Goal: Task Accomplishment & Management: Complete application form

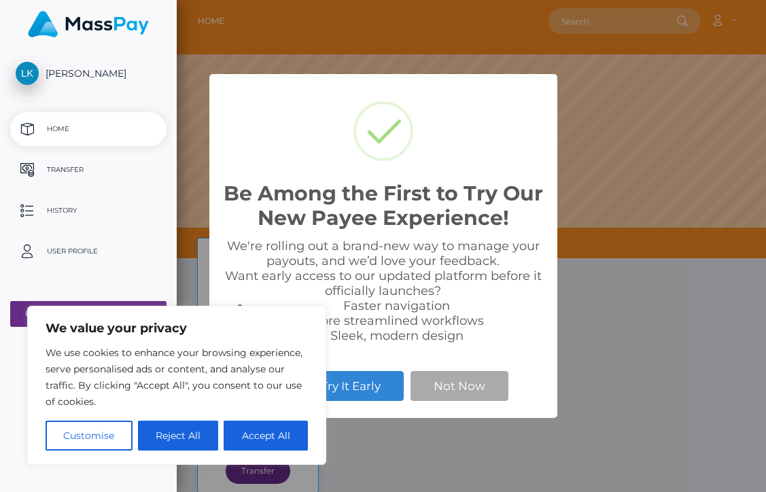
scroll to position [258, 589]
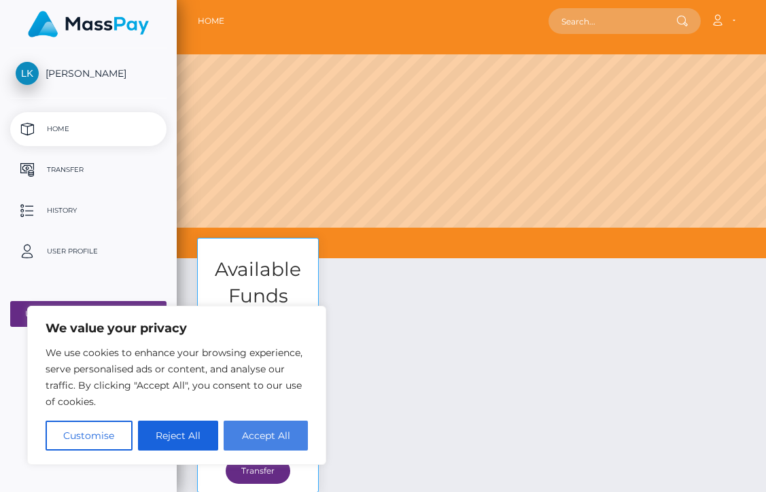
click at [262, 431] on button "Accept All" at bounding box center [266, 436] width 84 height 30
checkbox input "true"
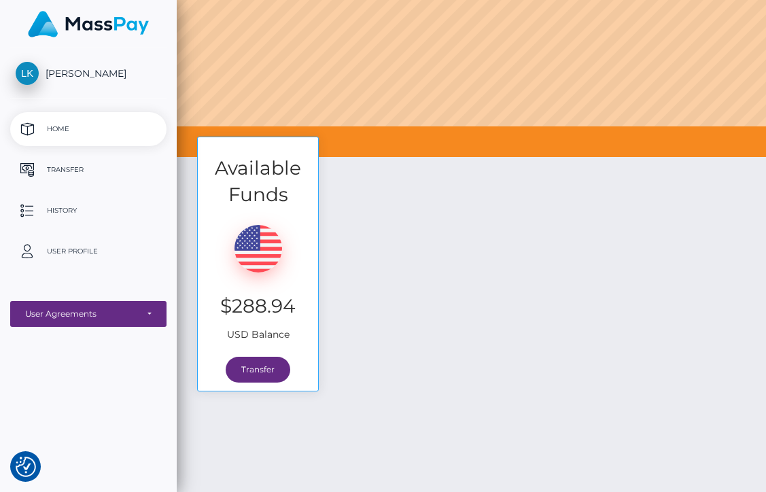
scroll to position [113, 0]
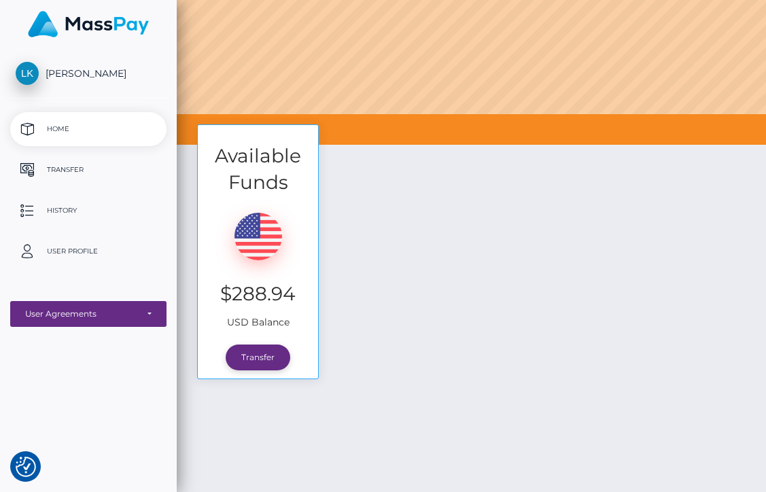
click at [251, 359] on link "Transfer" at bounding box center [258, 357] width 65 height 26
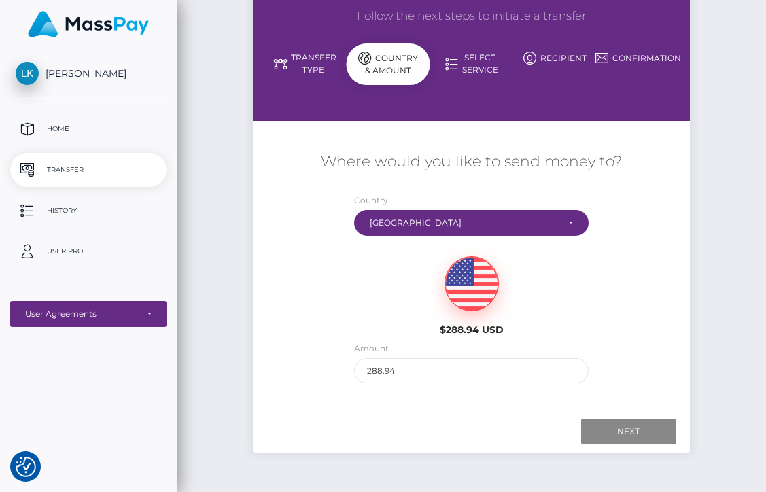
scroll to position [116, 0]
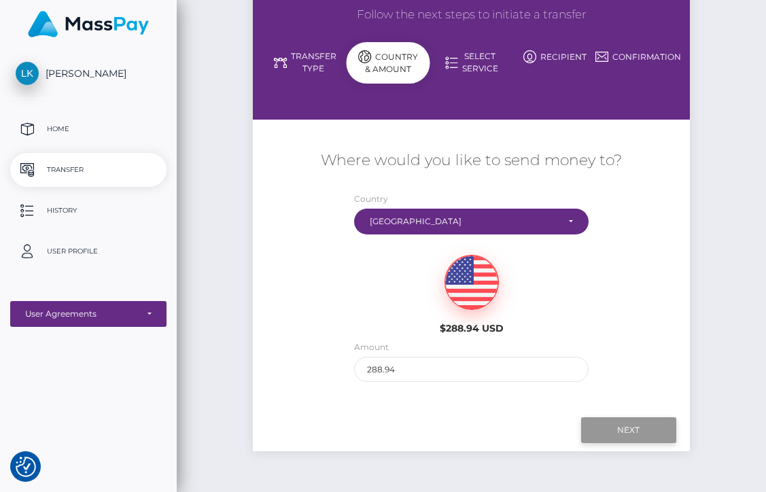
click at [614, 429] on input "Next" at bounding box center [628, 430] width 95 height 26
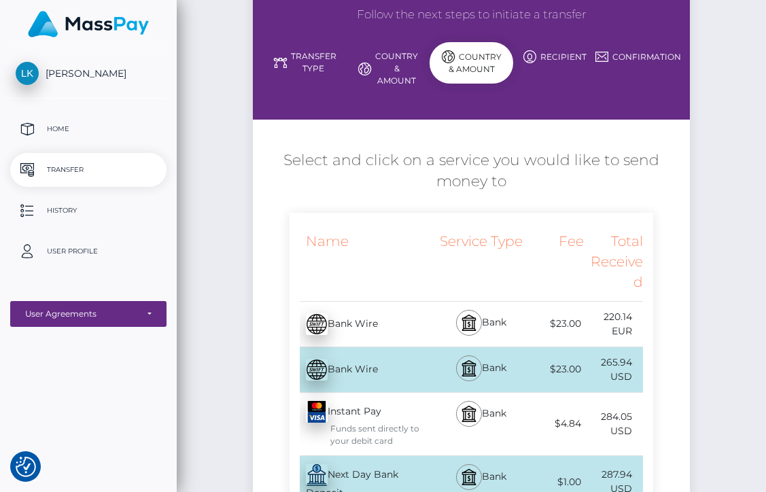
click at [630, 427] on div "Loading! × Loading available services. OK Cancel" at bounding box center [383, 246] width 766 height 492
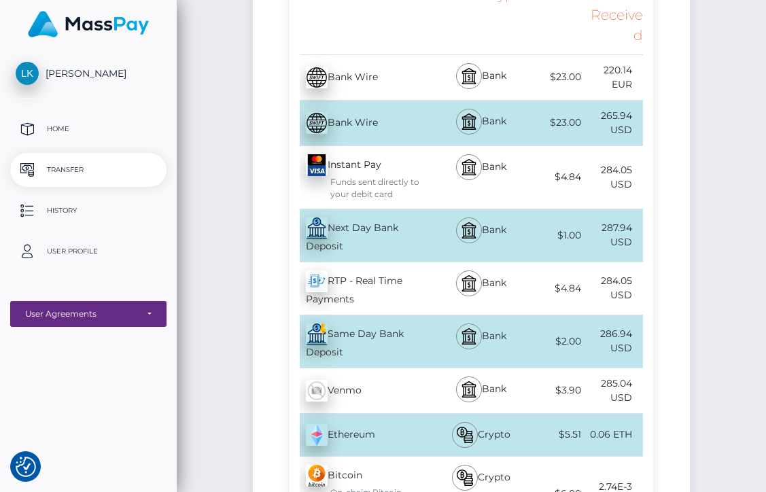
scroll to position [361, 0]
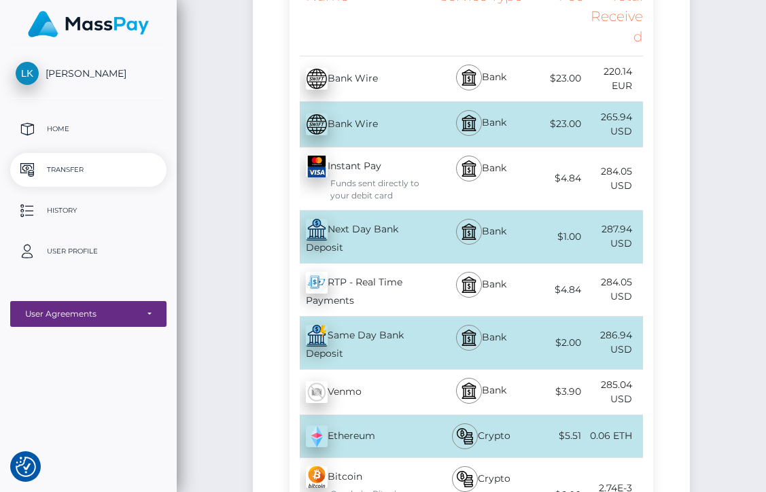
click at [342, 330] on div "Same Day Bank Deposit - USD" at bounding box center [362, 343] width 147 height 52
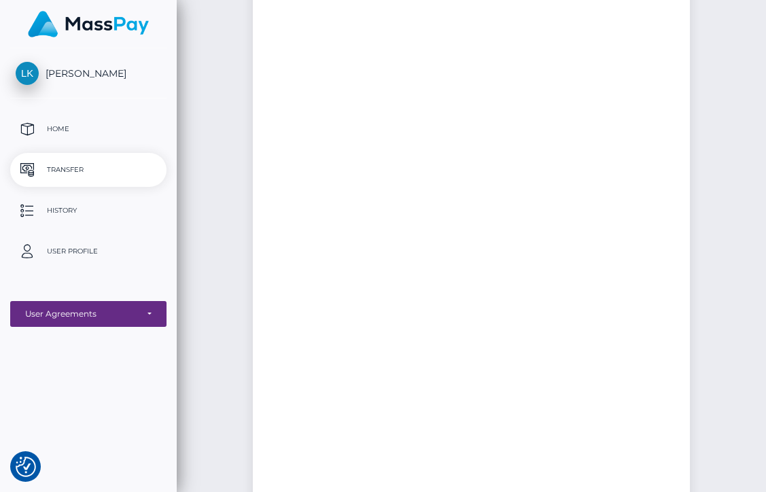
scroll to position [0, 0]
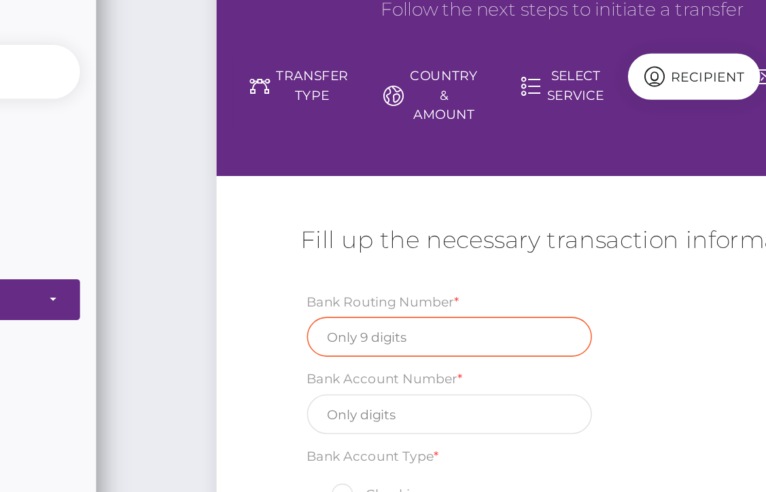
click at [310, 325] on input "text" at bounding box center [400, 337] width 180 height 25
type input "313083727"
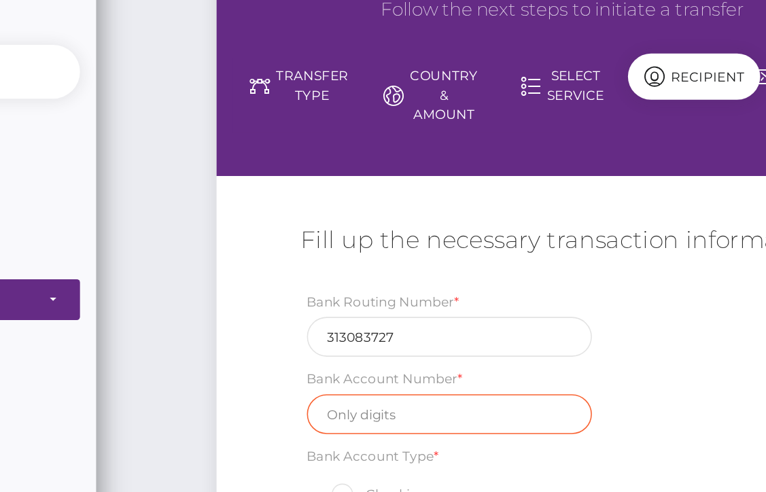
click at [310, 374] on input "text" at bounding box center [400, 386] width 180 height 25
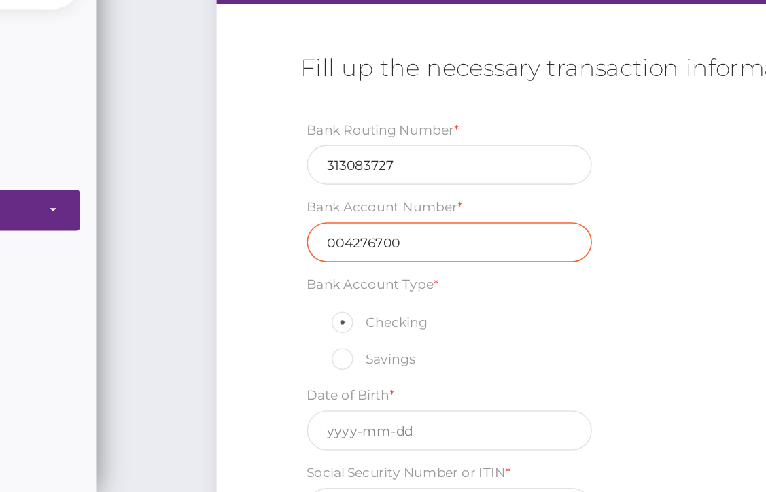
scroll to position [54, 0]
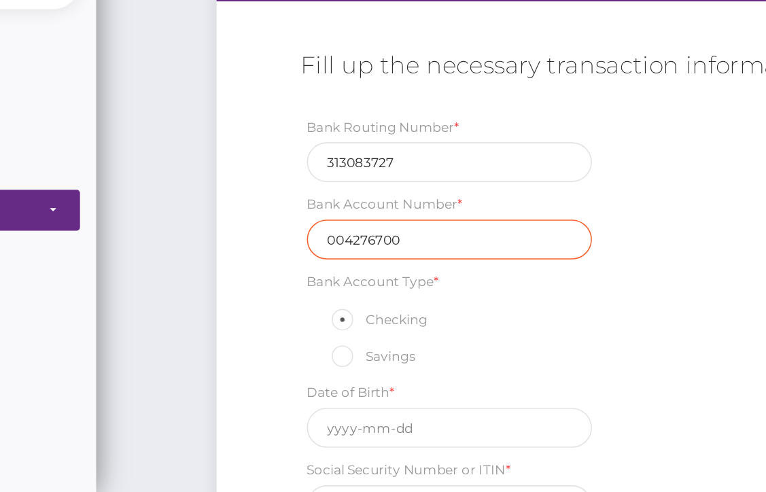
type input "004276700"
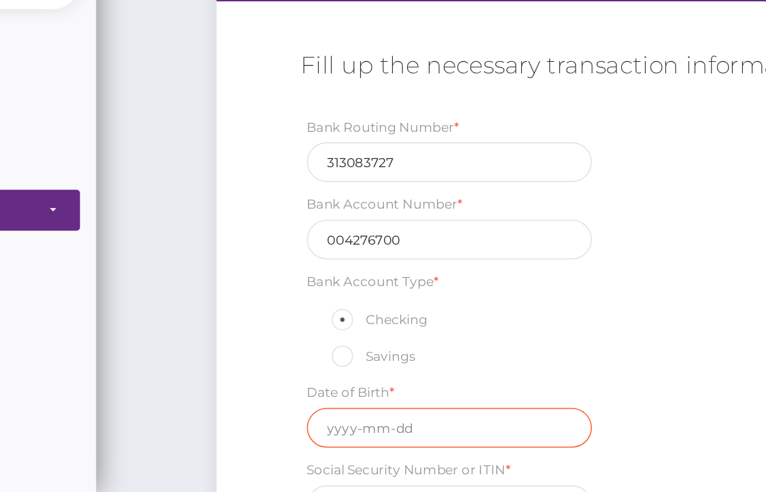
click at [310, 439] on input "text" at bounding box center [400, 451] width 180 height 25
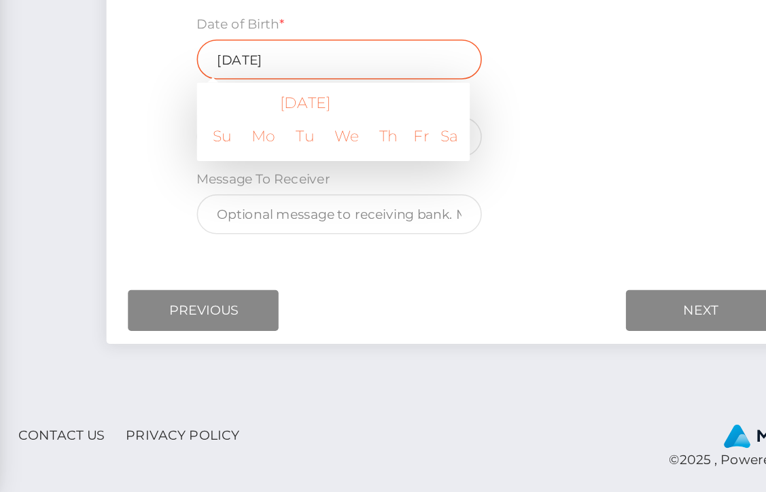
scroll to position [287, 0]
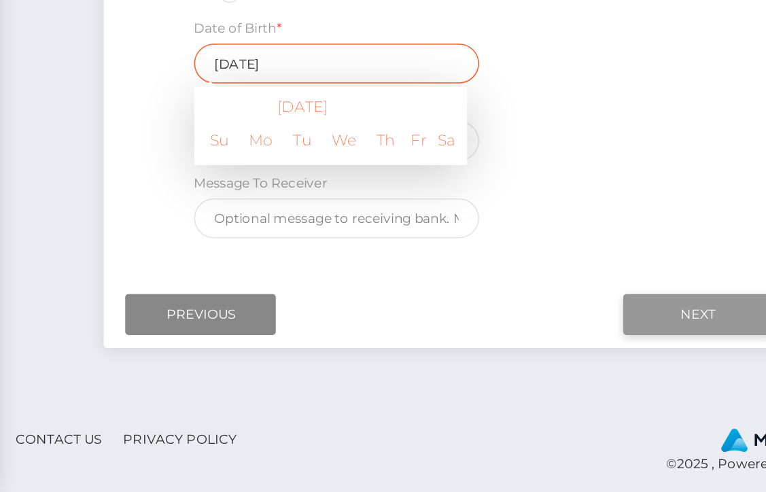
type input "[DATE]"
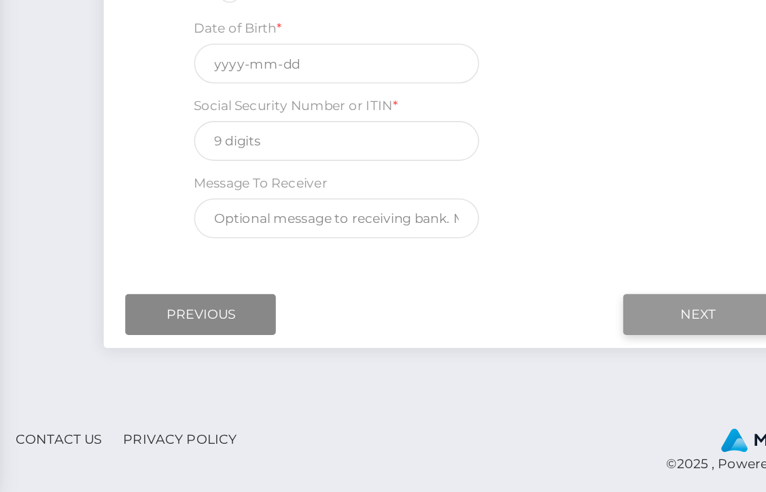
click at [581, 364] on input "Next" at bounding box center [628, 377] width 95 height 26
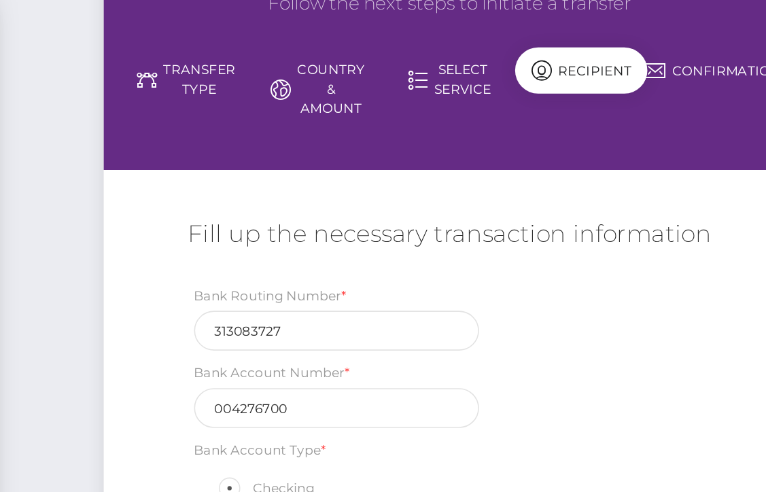
scroll to position [128, 0]
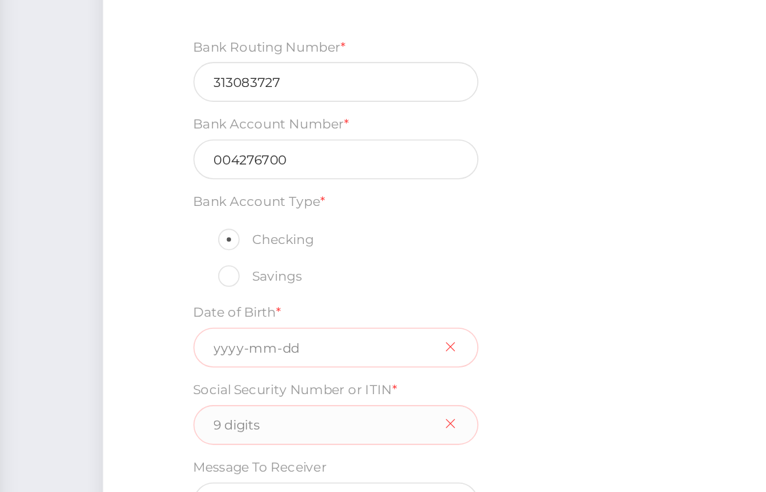
click at [310, 365] on input "text" at bounding box center [400, 377] width 180 height 25
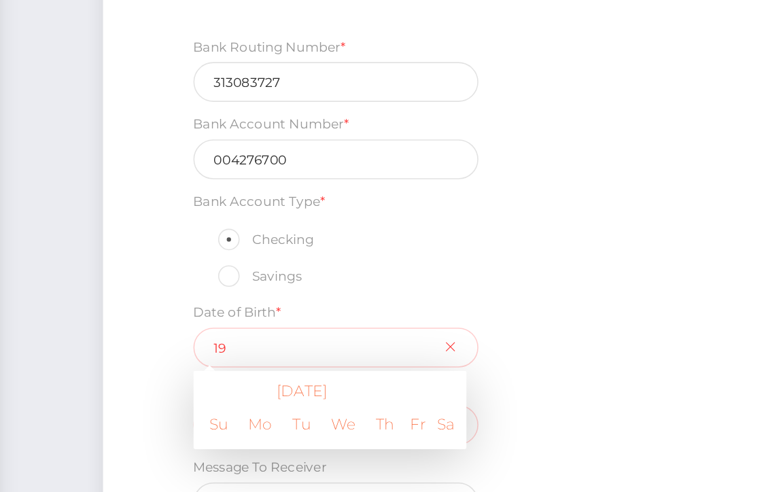
type input "1"
click at [310, 365] on input "[DATE]" at bounding box center [400, 377] width 180 height 25
click at [310, 365] on input "1957/0825" at bounding box center [400, 377] width 180 height 25
click at [310, 365] on input "19570825" at bounding box center [400, 377] width 180 height 25
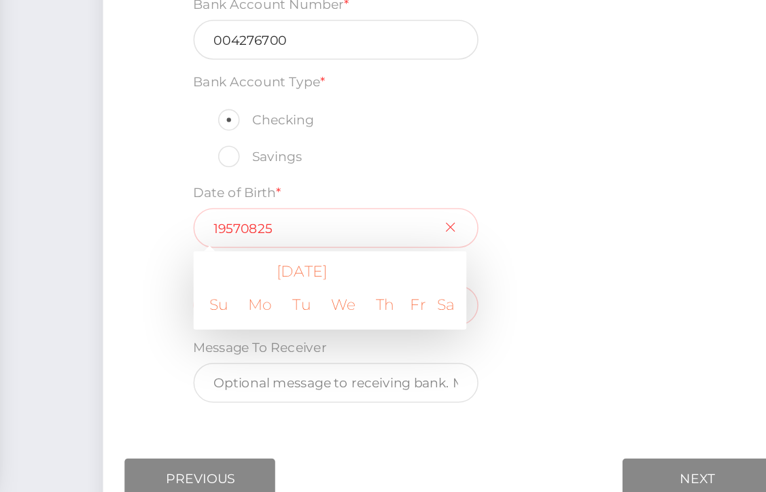
scroll to position [181, 0]
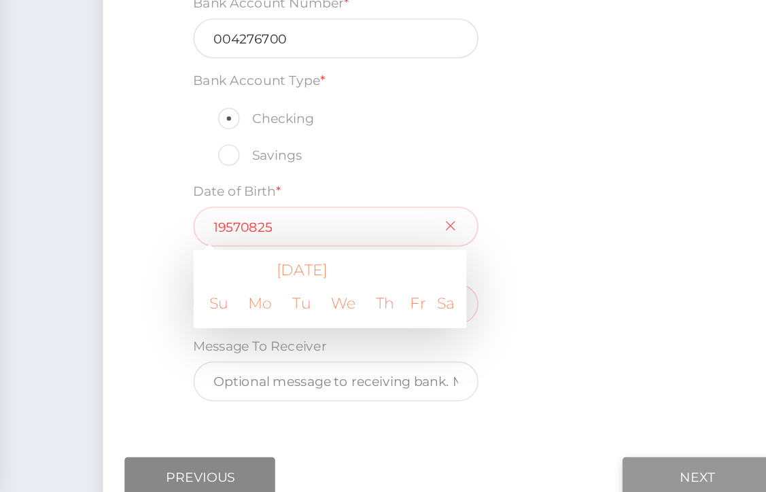
type input "[DATE]"
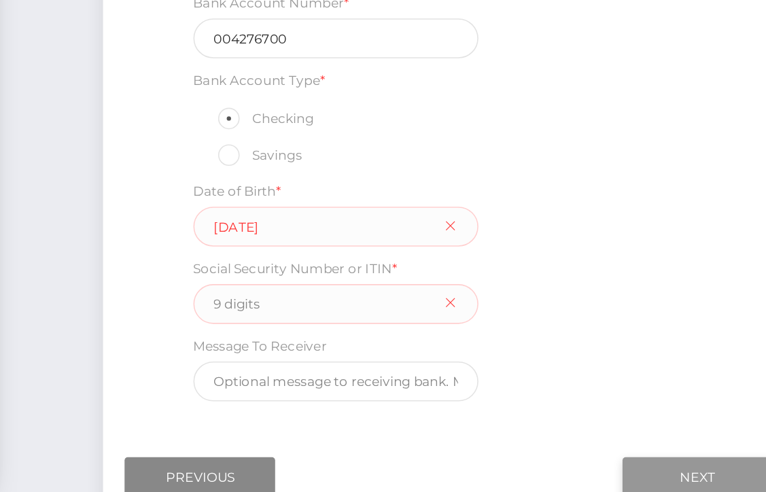
click at [581, 470] on input "Next" at bounding box center [628, 483] width 95 height 26
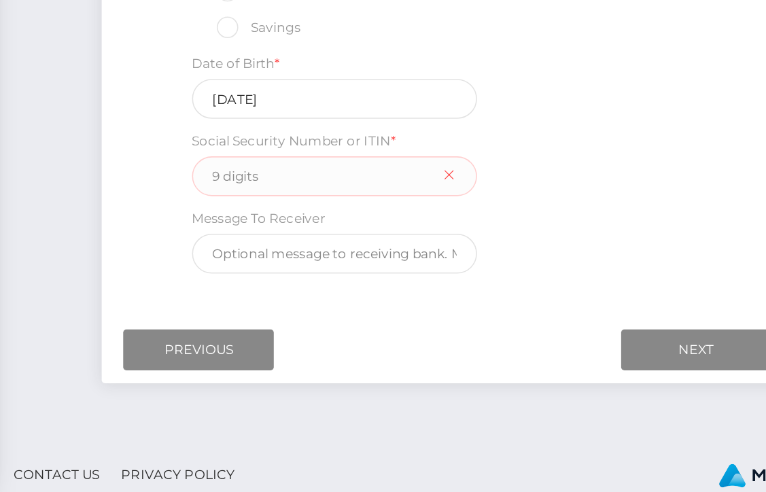
scroll to position [263, 0]
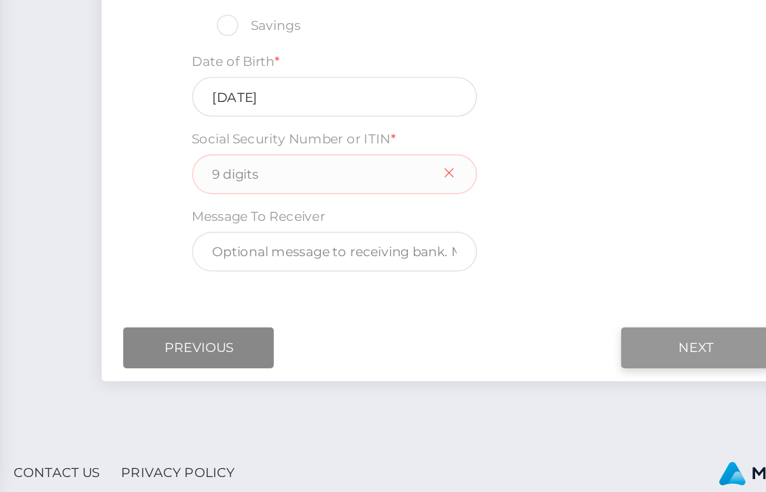
click at [581, 388] on input "Next" at bounding box center [628, 401] width 95 height 26
click at [310, 279] on input "text" at bounding box center [400, 291] width 180 height 25
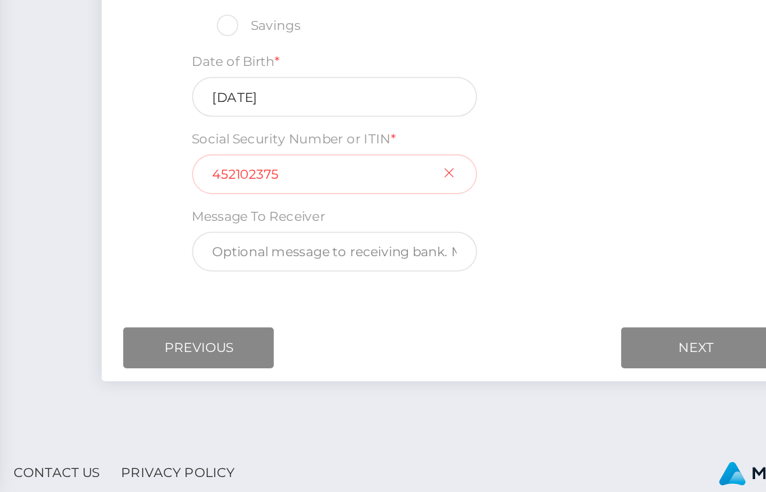
click at [310, 279] on input "452102375" at bounding box center [400, 291] width 180 height 25
type input "452192375"
click at [581, 388] on input "Next" at bounding box center [628, 401] width 95 height 26
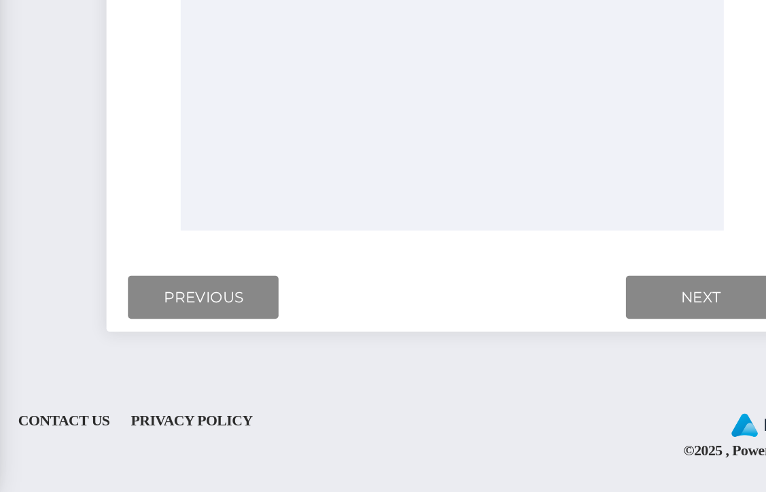
scroll to position [473, 0]
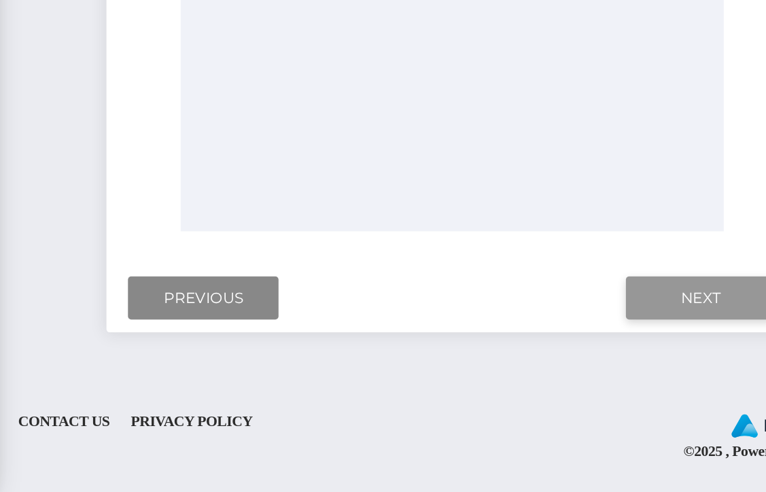
click at [581, 355] on input "Next" at bounding box center [628, 369] width 95 height 28
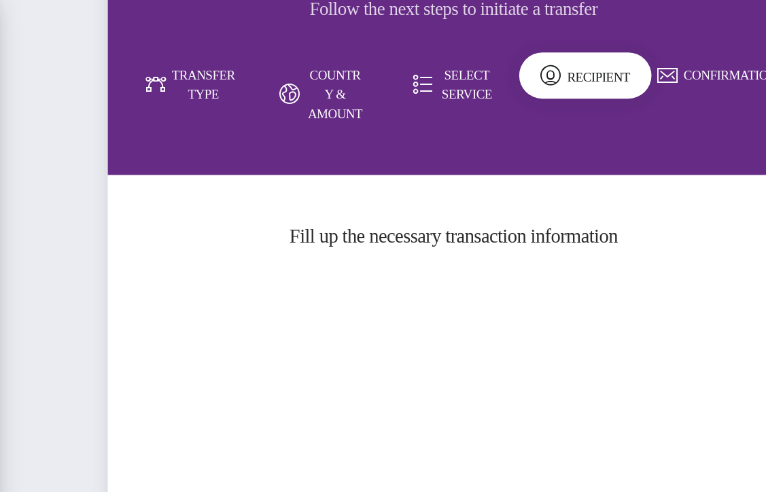
scroll to position [129, 0]
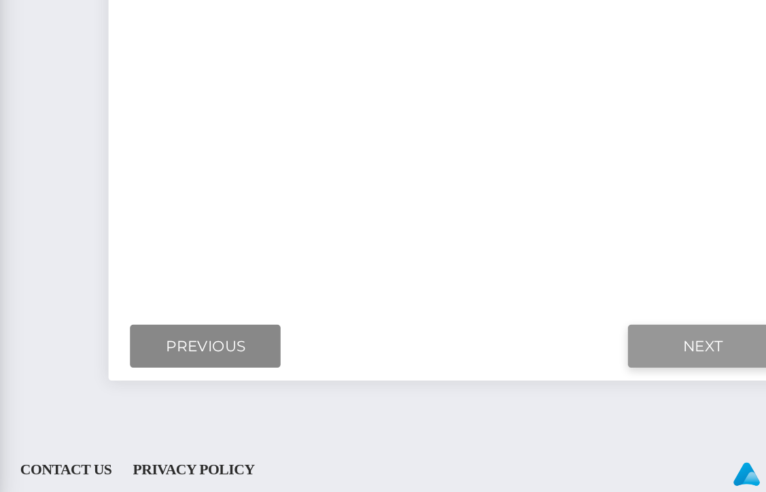
click at [581, 377] on input "Next" at bounding box center [628, 391] width 95 height 28
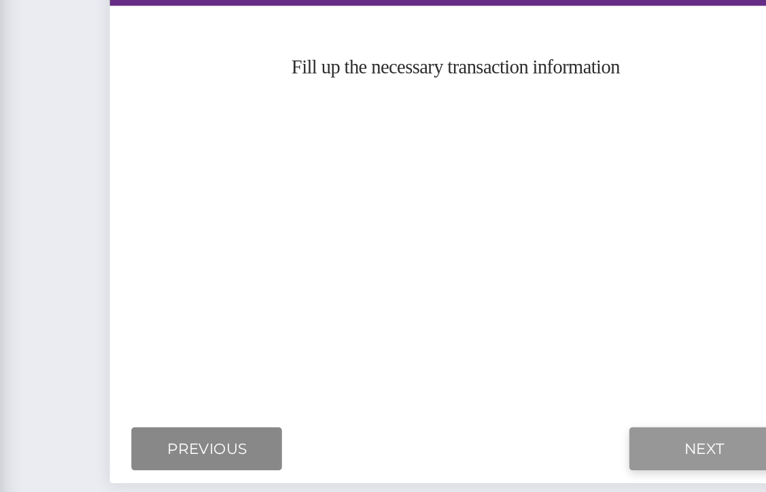
click at [581, 377] on input "Next" at bounding box center [628, 391] width 95 height 28
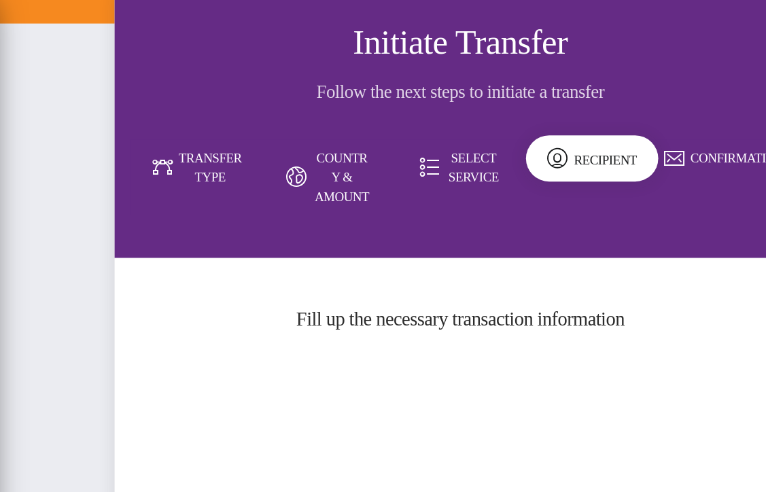
scroll to position [73, 0]
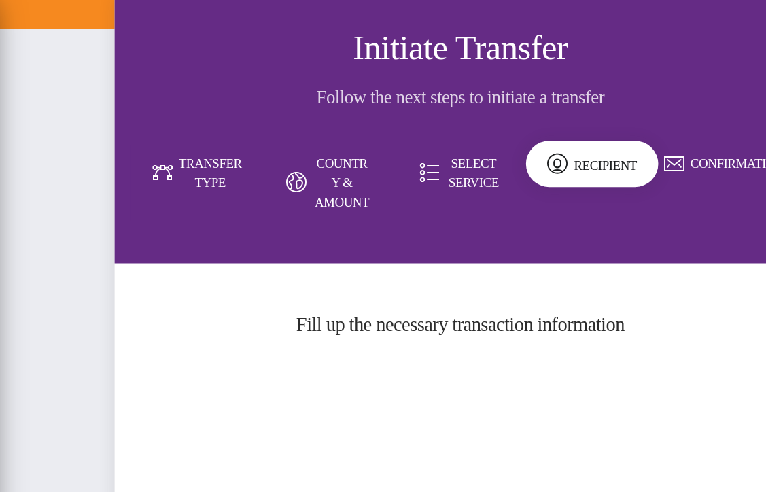
click at [513, 103] on div "Recipient" at bounding box center [555, 103] width 84 height 29
click at [513, 99] on div "Recipient" at bounding box center [555, 103] width 84 height 29
click at [596, 96] on link "Confirmation" at bounding box center [638, 104] width 84 height 24
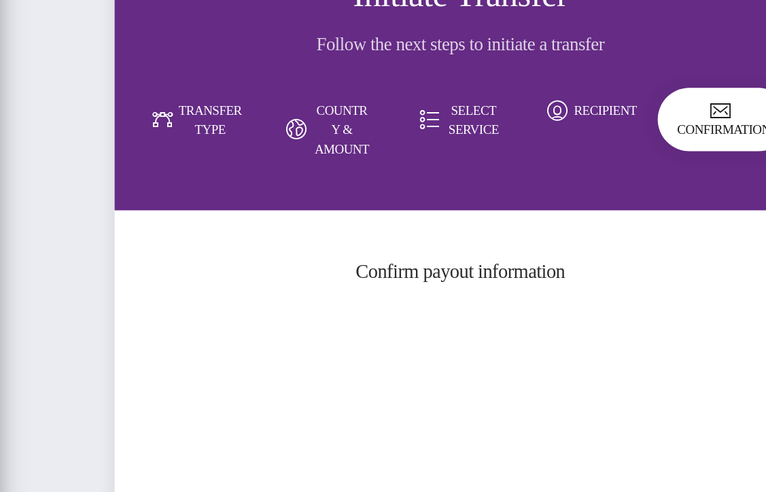
click at [629, 97] on icon at bounding box center [635, 103] width 13 height 13
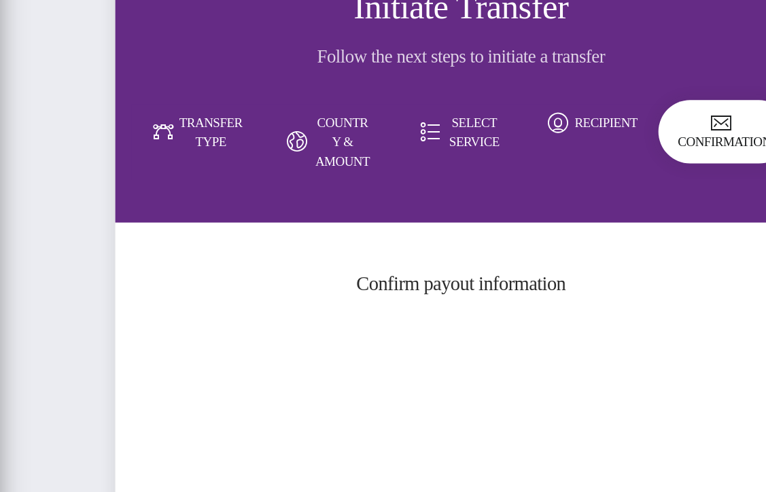
click at [629, 97] on icon at bounding box center [635, 103] width 13 height 13
click at [596, 89] on div "Confirmation" at bounding box center [638, 109] width 84 height 40
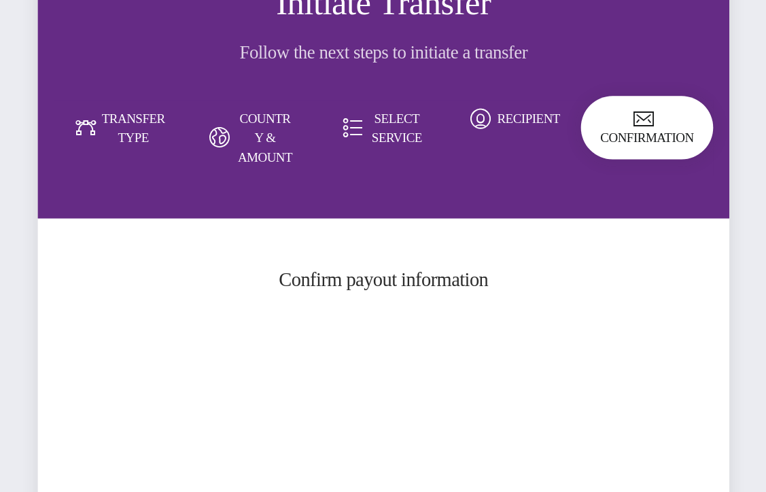
click at [629, 97] on icon at bounding box center [635, 103] width 13 height 13
click at [361, 190] on div "Confirm payout information" at bounding box center [471, 212] width 437 height 44
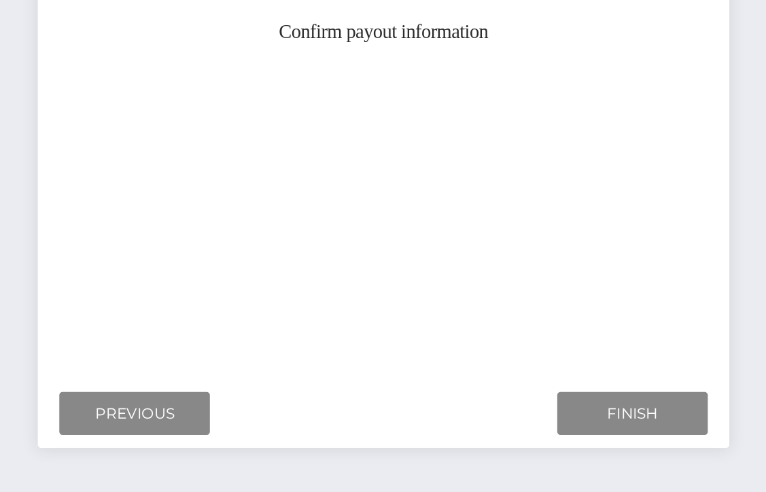
scroll to position [78, 0]
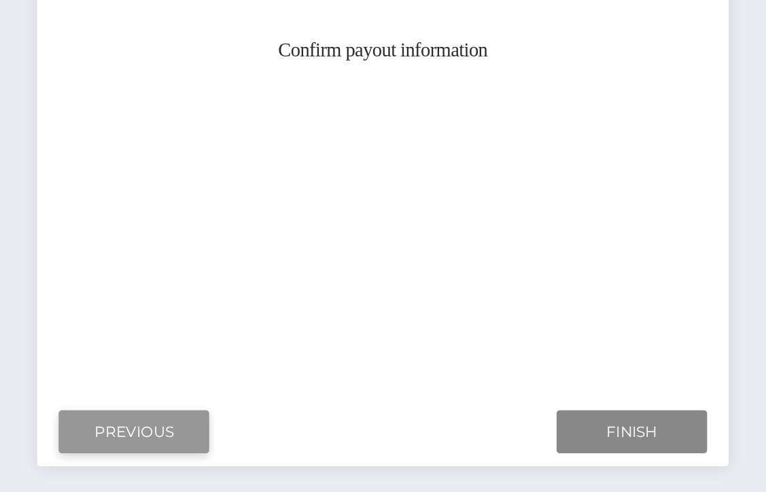
click at [266, 428] on input "Previous" at bounding box center [313, 442] width 95 height 28
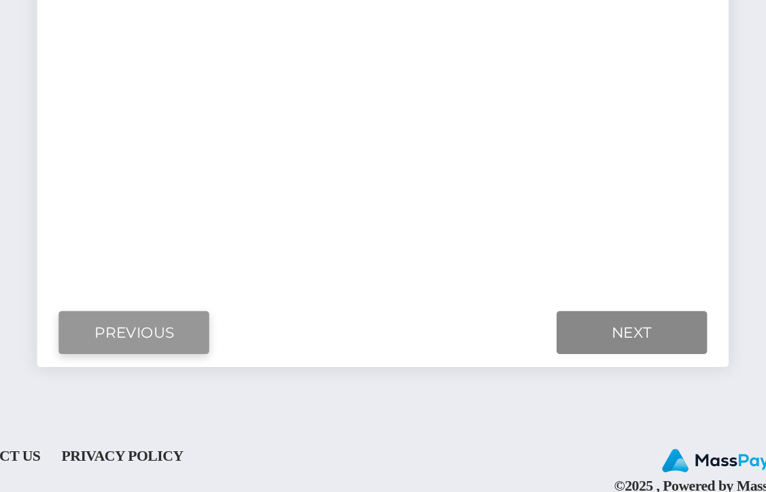
scroll to position [130, 0]
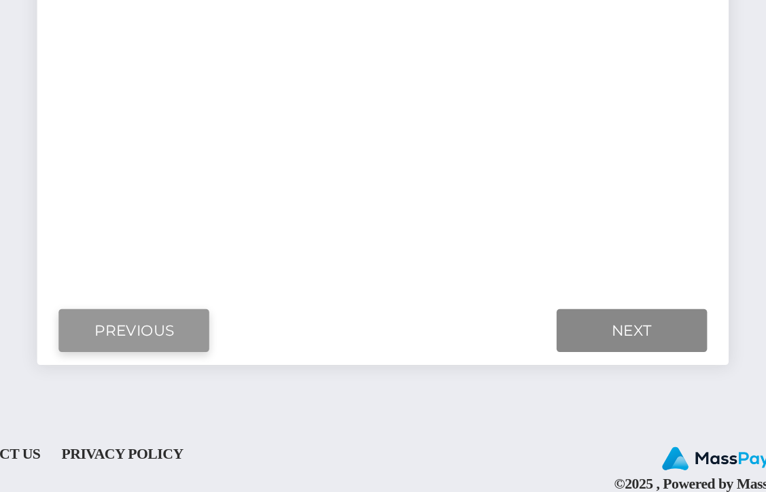
click at [266, 376] on input "Previous" at bounding box center [313, 390] width 95 height 28
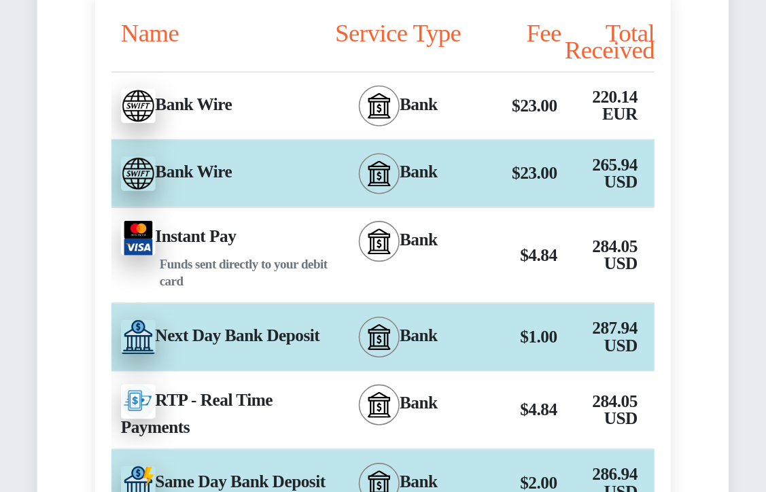
click at [289, 375] on div "Next Day Bank Deposit - USD" at bounding box center [362, 394] width 147 height 38
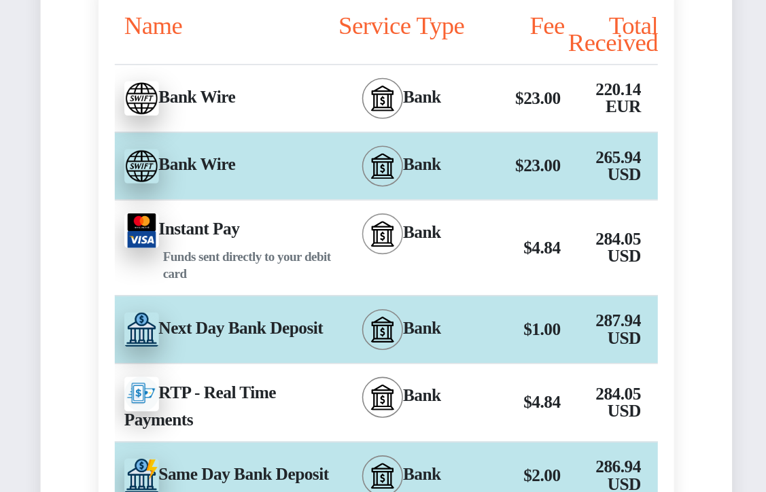
scroll to position [140, 0]
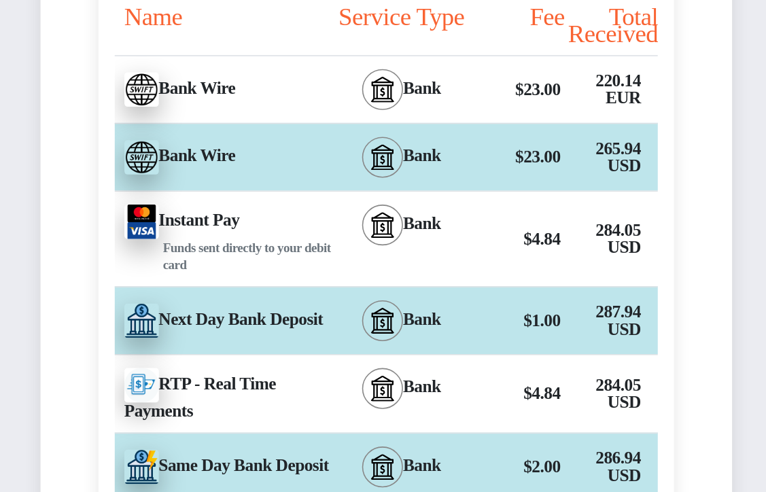
click at [289, 365] on div "Next Day Bank Deposit - USD" at bounding box center [362, 384] width 147 height 38
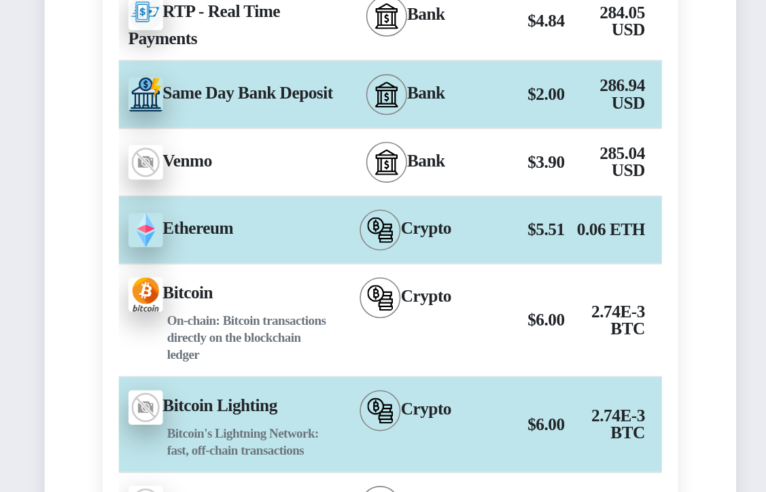
scroll to position [554, 0]
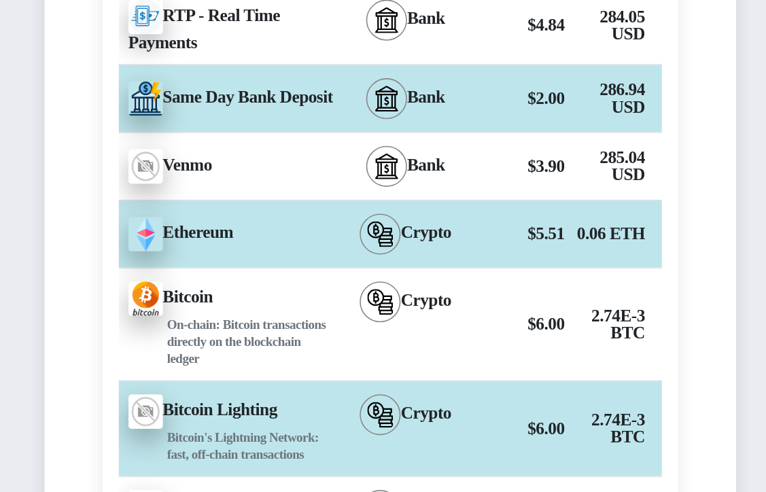
click at [289, 73] on div "Same Day Bank Deposit - USD" at bounding box center [362, 62] width 147 height 38
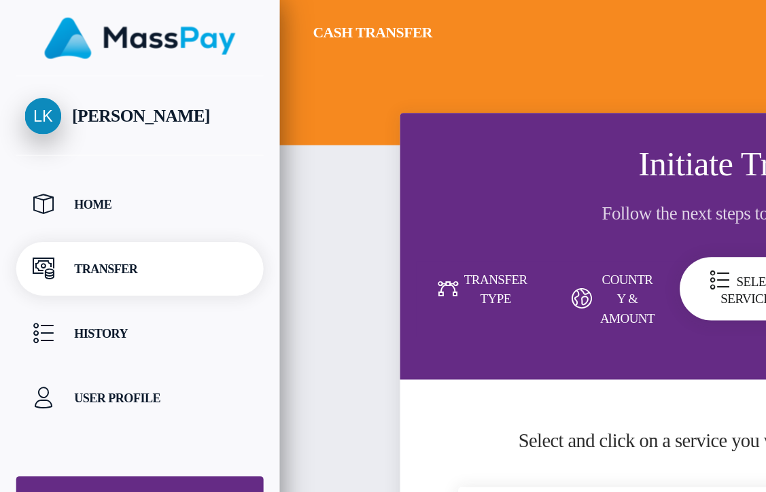
scroll to position [0, 0]
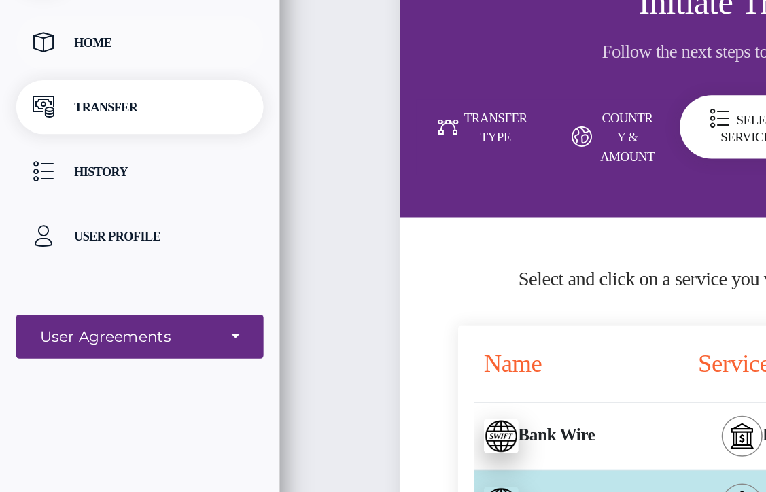
click at [56, 119] on p "Home" at bounding box center [88, 129] width 145 height 20
